Goal: Information Seeking & Learning: Learn about a topic

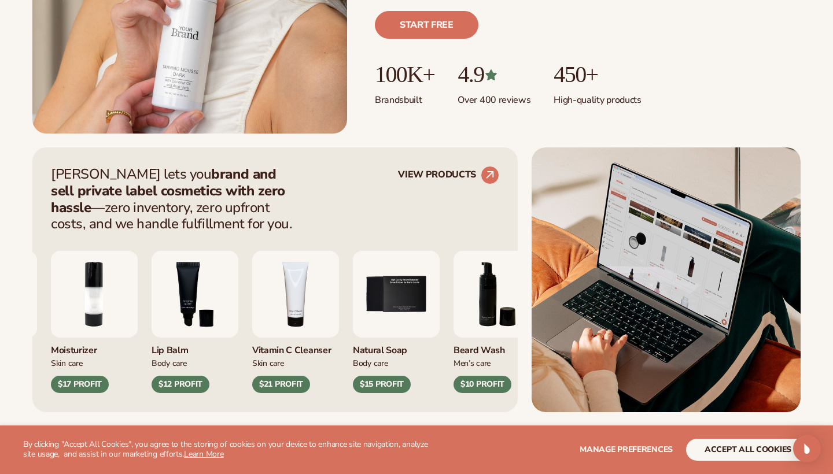
scroll to position [335, 0]
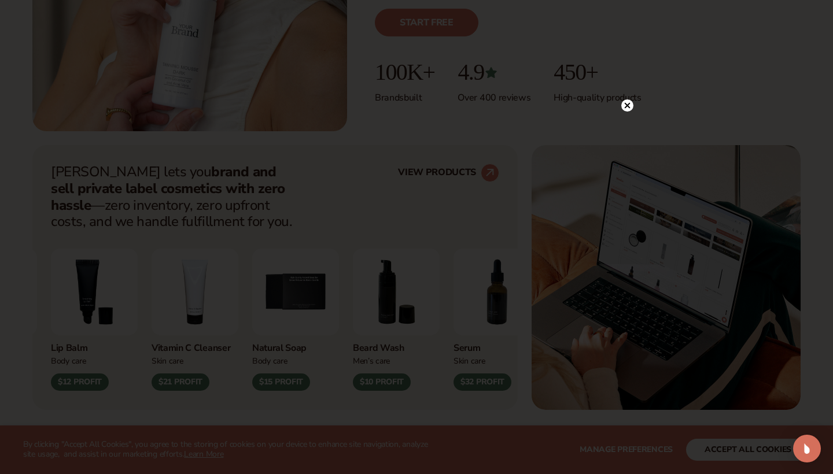
click at [627, 108] on circle at bounding box center [627, 105] width 12 height 12
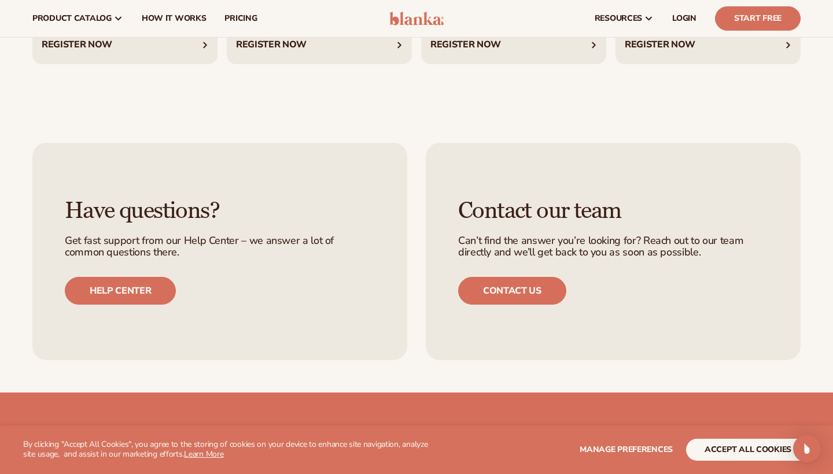
scroll to position [4033, 0]
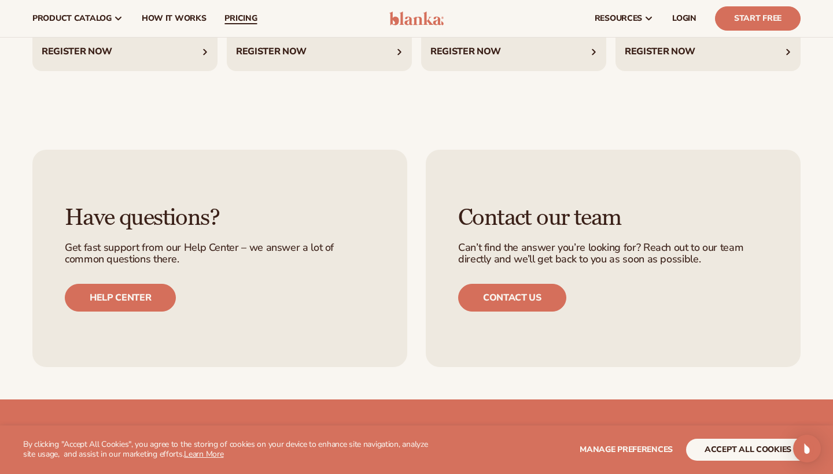
click at [235, 18] on span "pricing" at bounding box center [240, 18] width 32 height 9
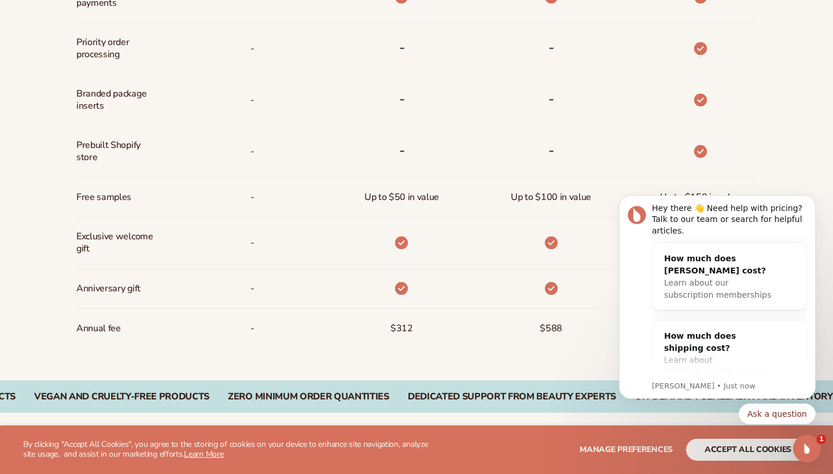
scroll to position [815, 0]
click at [811, 195] on button "Dismiss notification" at bounding box center [812, 198] width 15 height 15
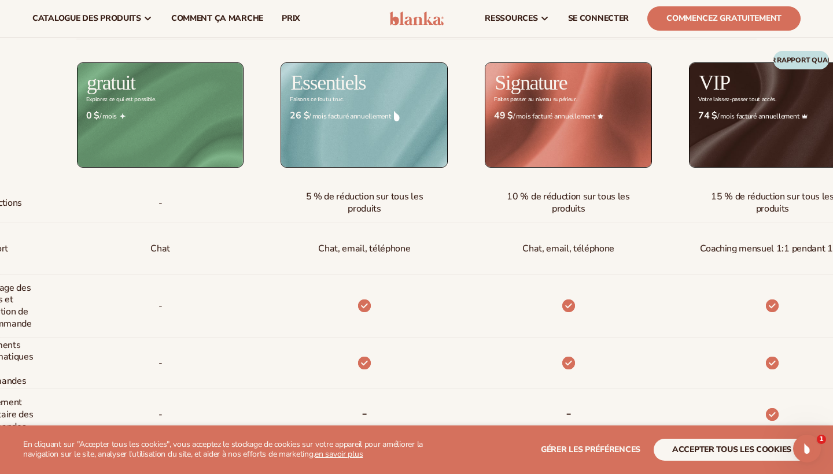
scroll to position [448, 0]
click at [696, 446] on button "ACCEPTER TOUS LES COOKIES" at bounding box center [732, 450] width 156 height 22
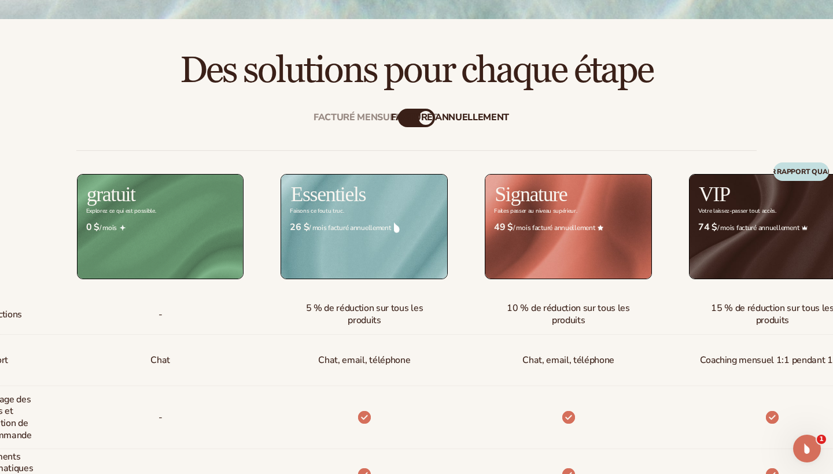
scroll to position [342, 1]
